Goal: Share content: Share content

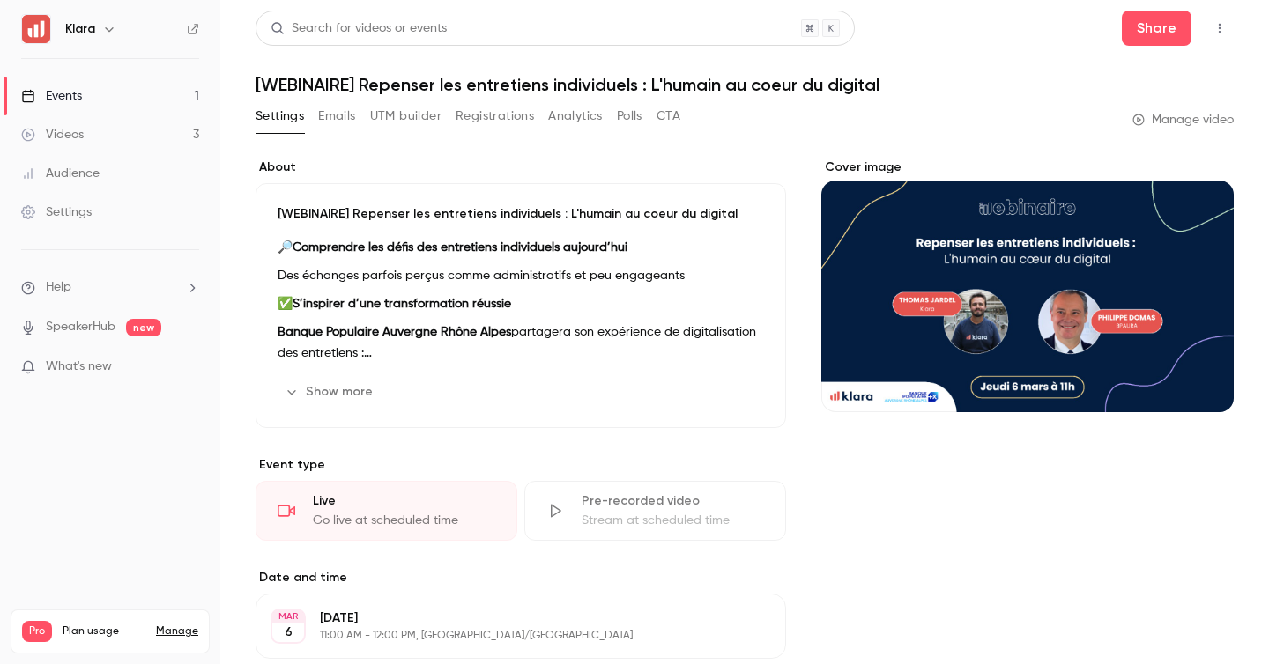
click at [166, 104] on link "Events 1" at bounding box center [110, 96] width 220 height 39
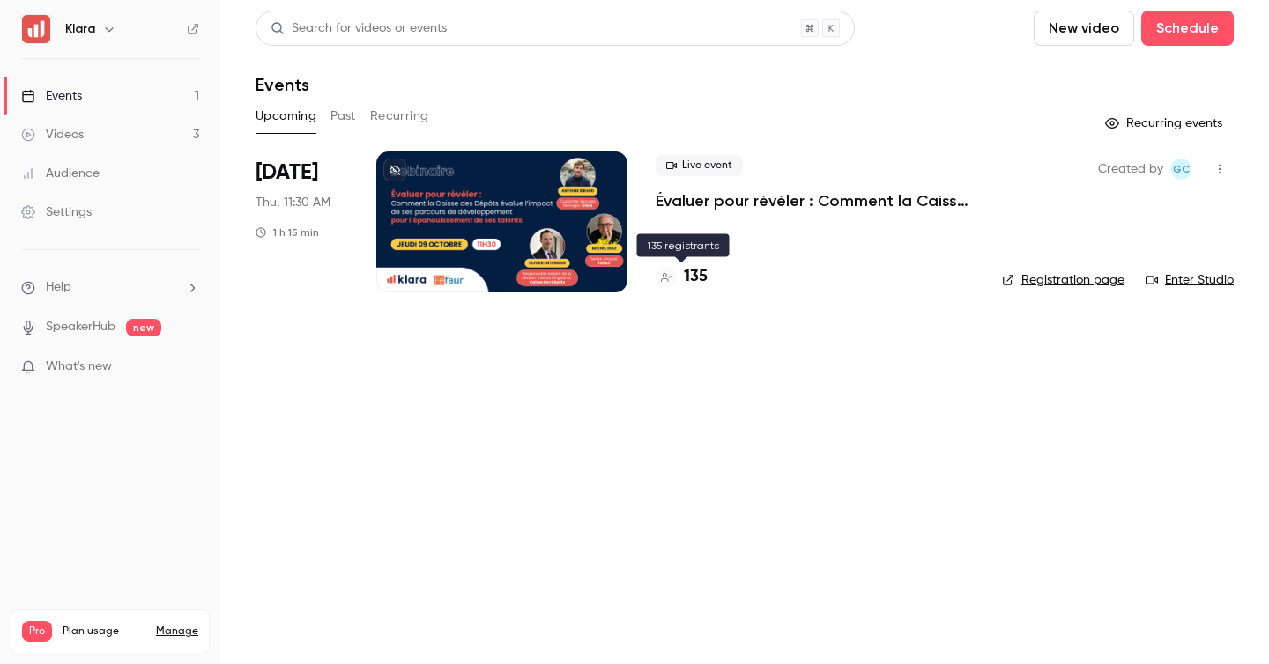
click at [679, 286] on div "135" at bounding box center [682, 277] width 52 height 24
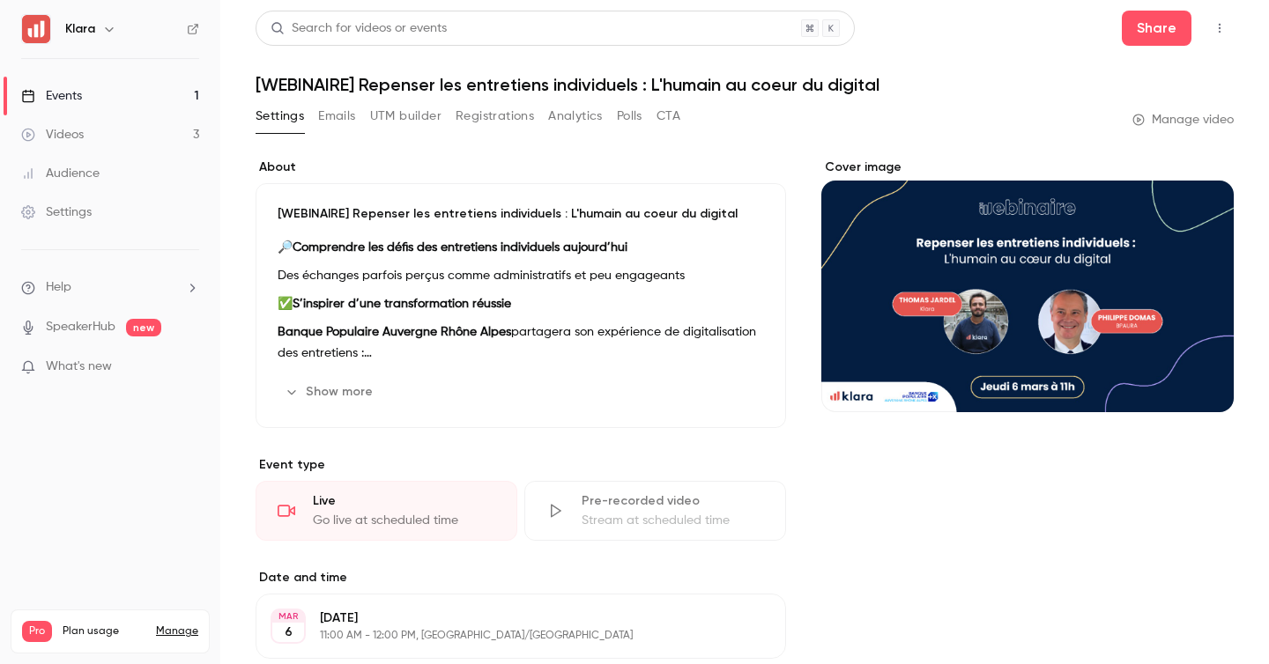
click at [191, 93] on link "Events 1" at bounding box center [110, 96] width 220 height 39
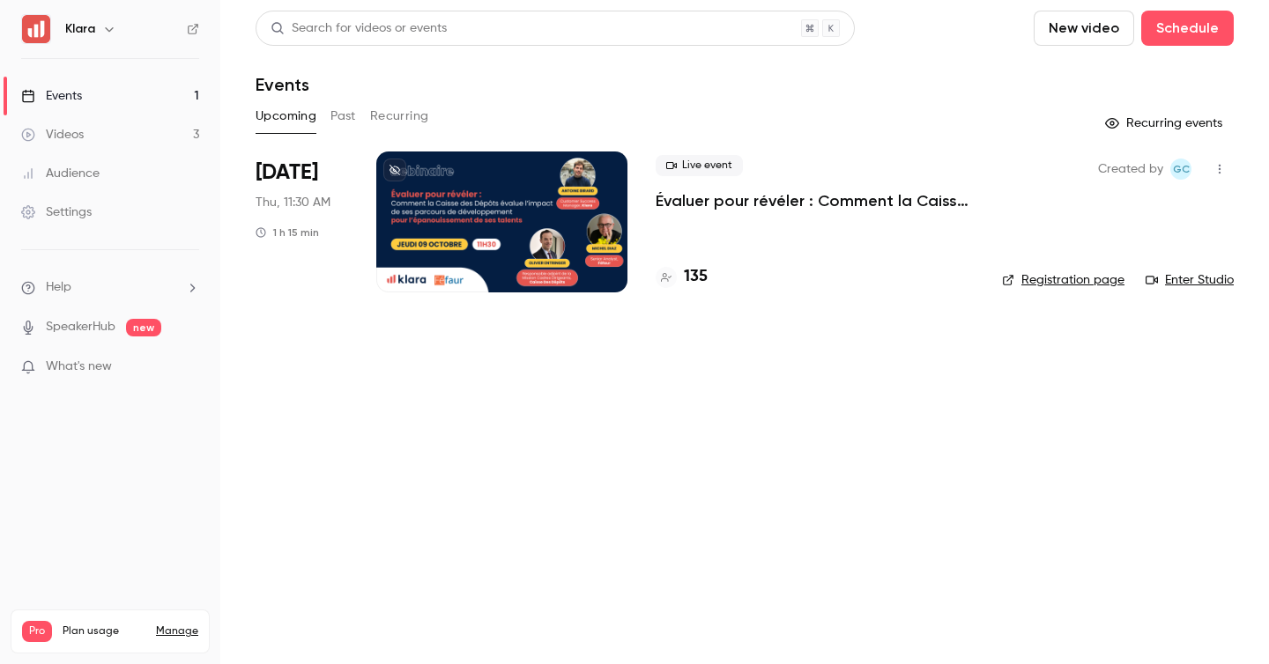
click at [940, 195] on p "Évaluer pour révéler : Comment la Caisse des Dépôts évalue l’impact de ses parc…" at bounding box center [815, 200] width 318 height 21
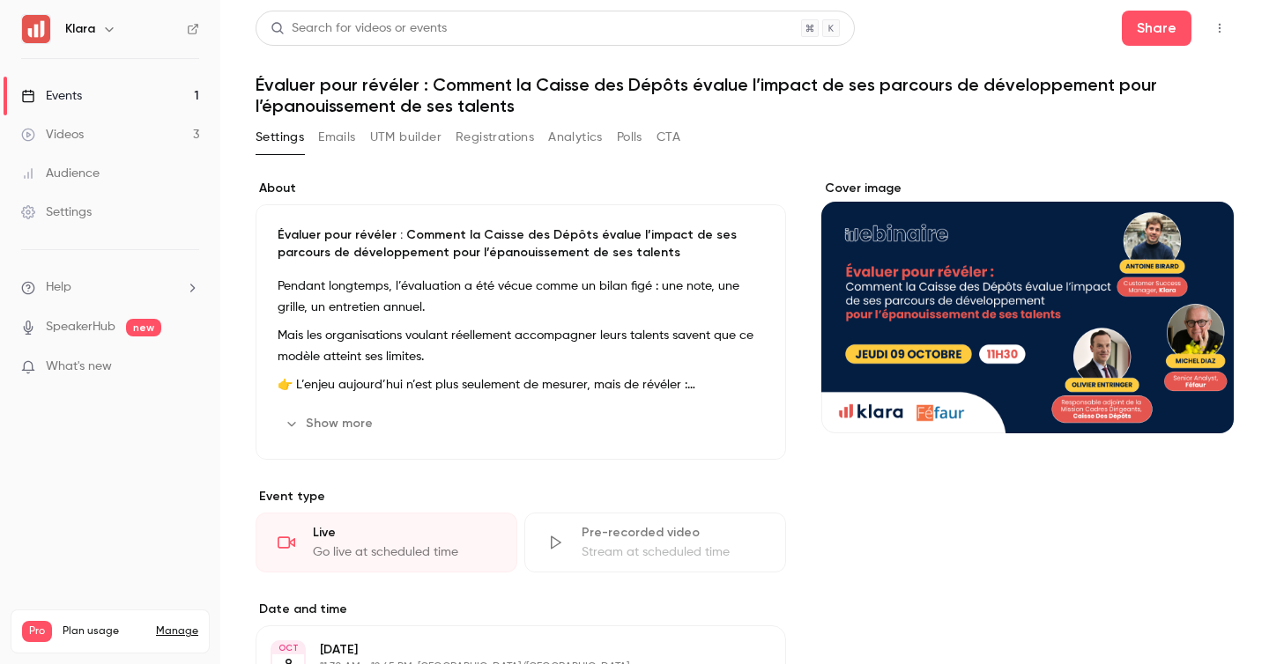
click at [1217, 35] on button "button" at bounding box center [1220, 28] width 28 height 28
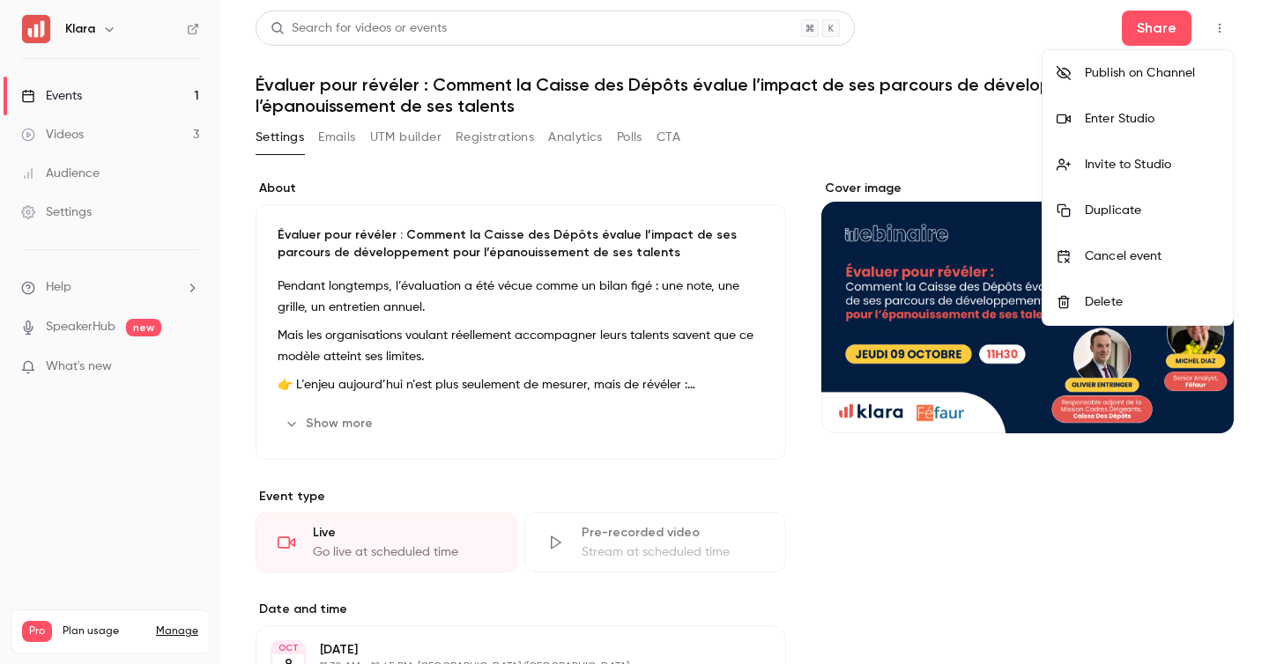
click at [1122, 170] on div "Invite to Studio" at bounding box center [1152, 165] width 134 height 18
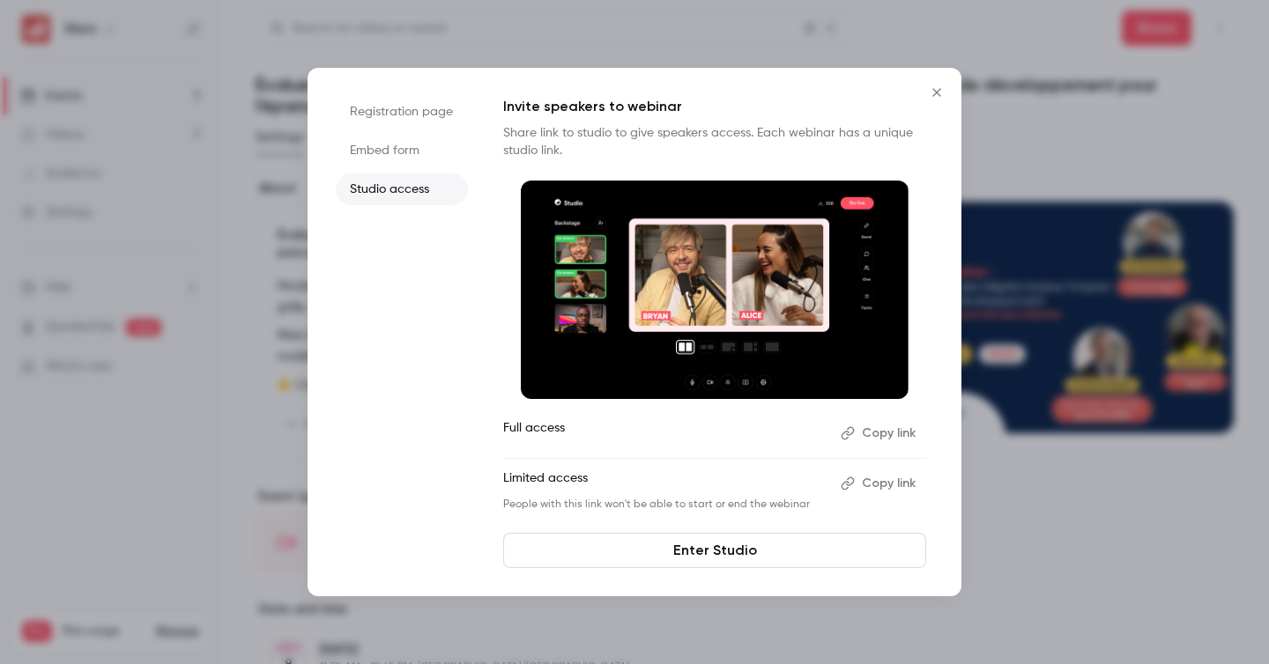
click at [876, 478] on button "Copy link" at bounding box center [880, 484] width 93 height 28
click at [879, 476] on button "Copy link" at bounding box center [880, 484] width 93 height 28
